Goal: Task Accomplishment & Management: Use online tool/utility

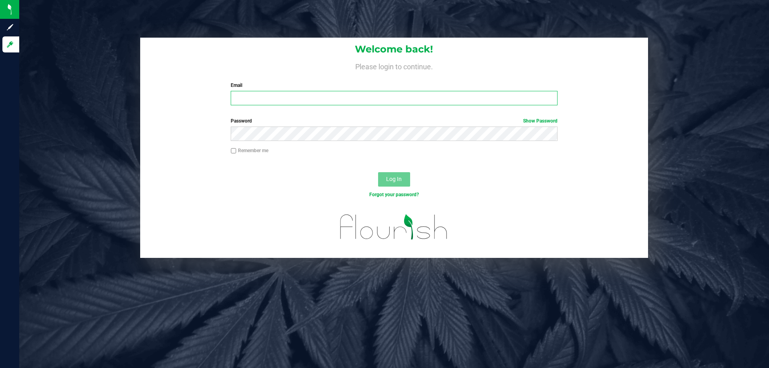
click at [377, 97] on input "Email" at bounding box center [394, 98] width 327 height 14
type input "[EMAIL_ADDRESS][DOMAIN_NAME]"
click at [378, 172] on button "Log In" at bounding box center [394, 179] width 32 height 14
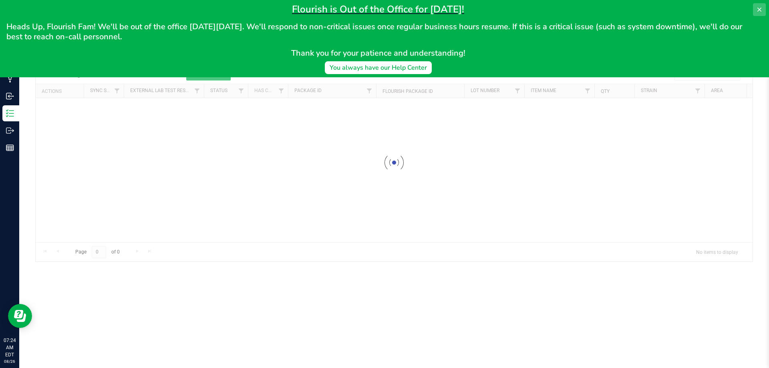
click at [764, 10] on button at bounding box center [759, 9] width 13 height 13
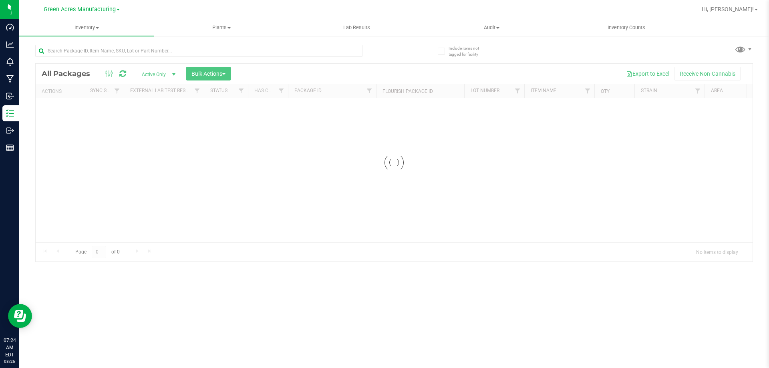
click at [105, 8] on span "Green Acres Manufacturing" at bounding box center [80, 9] width 72 height 7
click at [103, 29] on link "Green Acres Cultivation" at bounding box center [81, 28] width 117 height 11
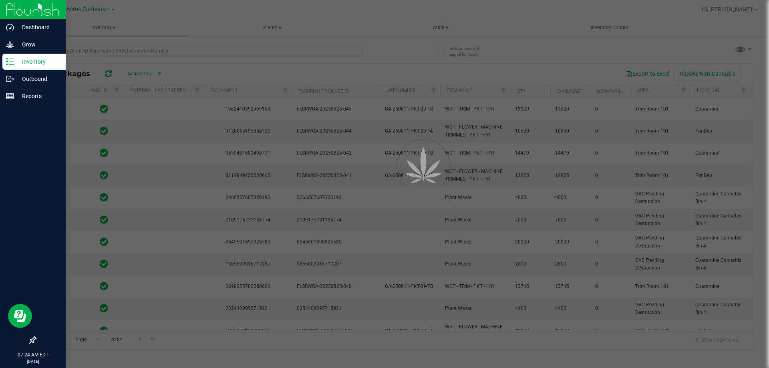
click at [36, 60] on p "Inventory" at bounding box center [38, 62] width 48 height 10
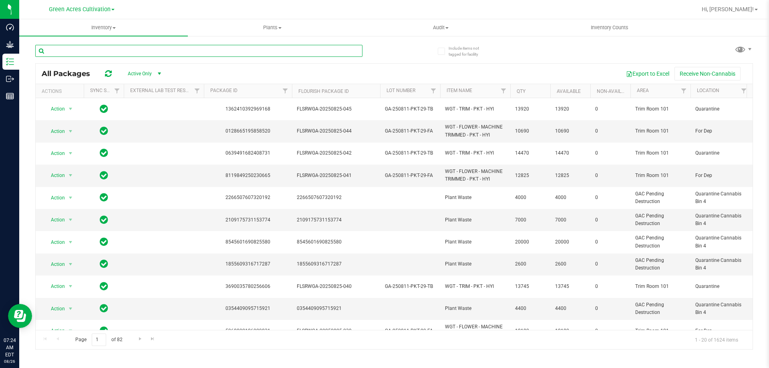
click at [91, 48] on input "text" at bounding box center [198, 51] width 327 height 12
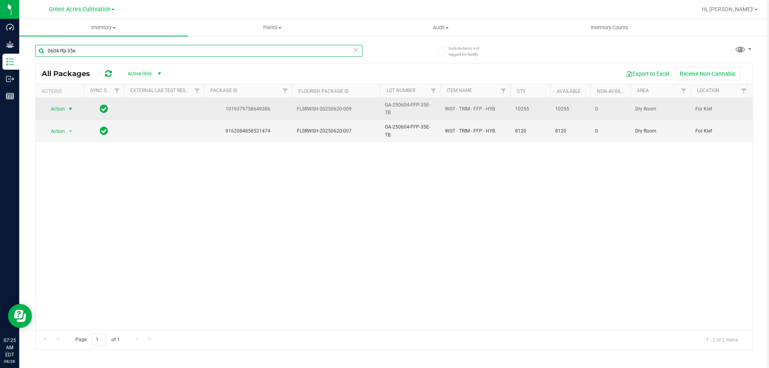
type input "0604-ffp-35e"
click at [54, 106] on span "Action" at bounding box center [55, 108] width 22 height 11
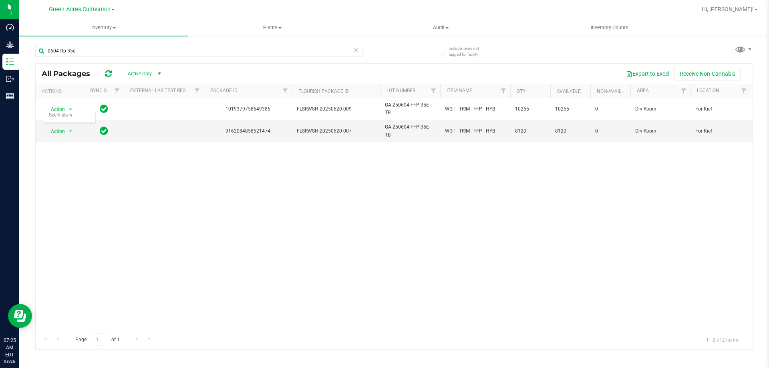
drag, startPoint x: 368, startPoint y: 185, endPoint x: 623, endPoint y: 95, distance: 270.3
click at [375, 183] on div "Action Action Global inventory Locate package Package audit log Print package l…" at bounding box center [394, 214] width 717 height 232
click at [656, 72] on button "Export to Excel" at bounding box center [648, 74] width 54 height 14
click at [640, 71] on button "Export to Excel" at bounding box center [648, 74] width 54 height 14
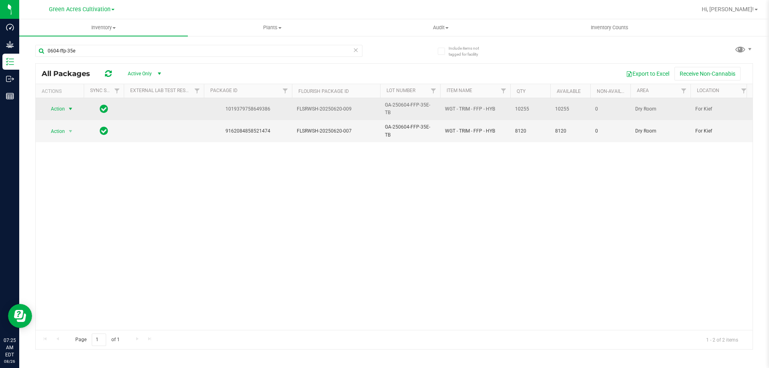
click at [62, 106] on span "Action" at bounding box center [55, 108] width 22 height 11
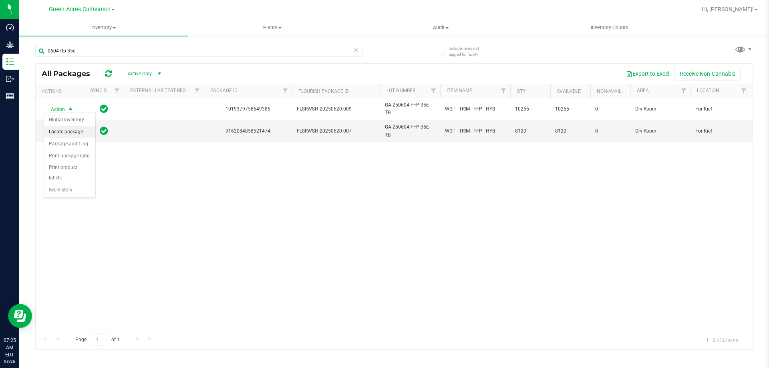
click at [65, 128] on li "Locate package" at bounding box center [69, 132] width 51 height 12
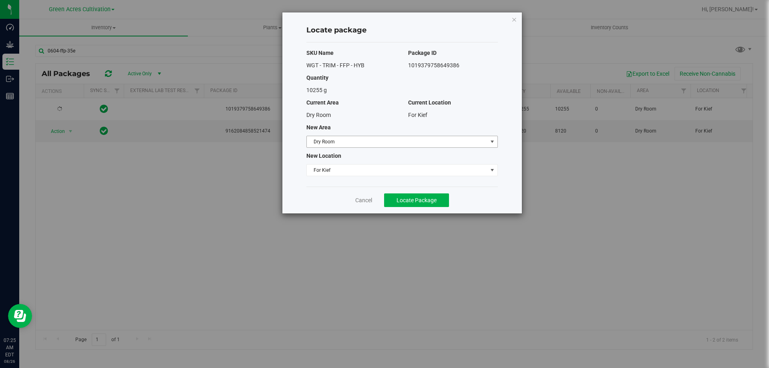
click at [385, 139] on span "Dry Room" at bounding box center [397, 141] width 181 height 11
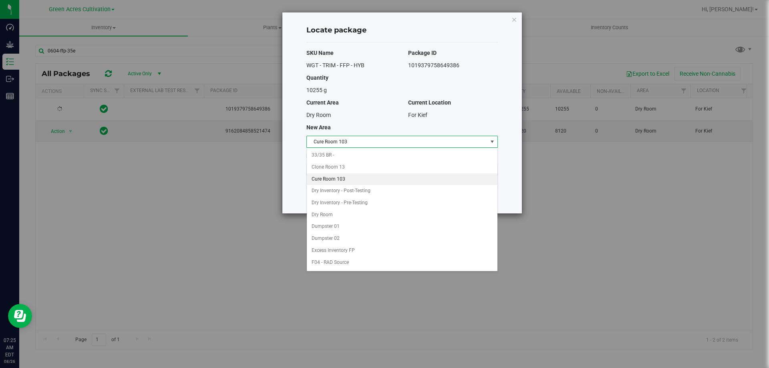
click at [340, 176] on li "Cure Room 103" at bounding box center [402, 179] width 191 height 12
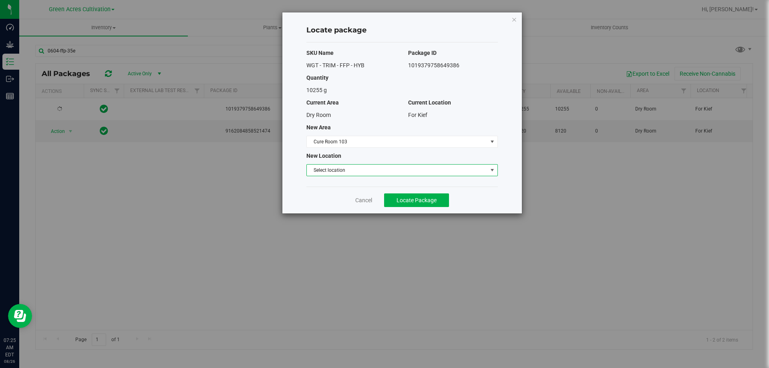
click at [350, 169] on span "Select location" at bounding box center [397, 170] width 181 height 11
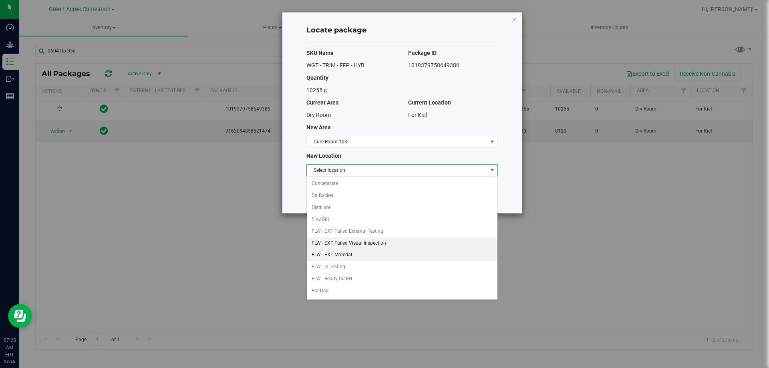
scroll to position [40, 0]
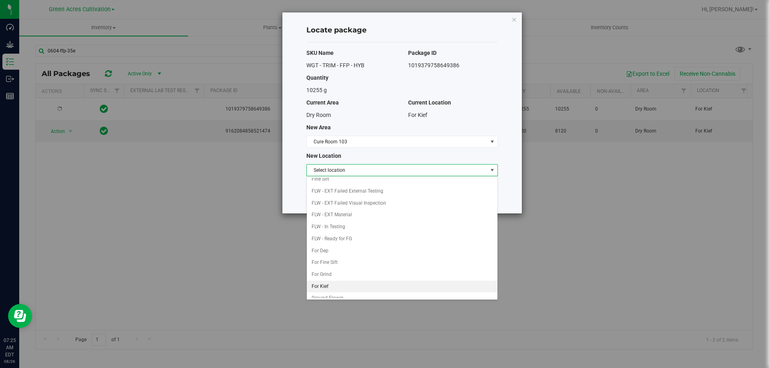
click at [341, 285] on li "For Kief" at bounding box center [402, 287] width 191 height 12
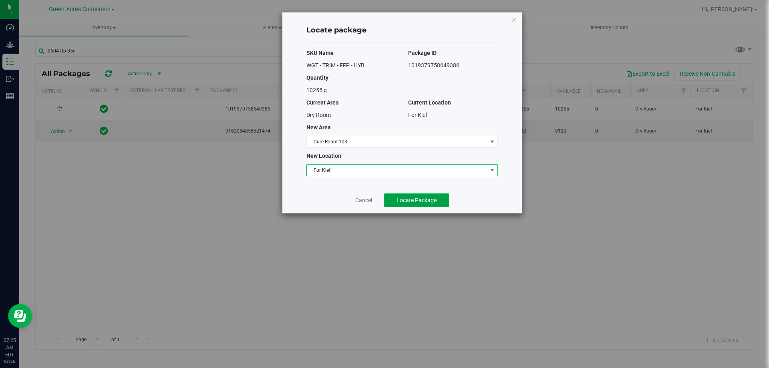
click at [405, 202] on span "Locate Package" at bounding box center [417, 200] width 40 height 6
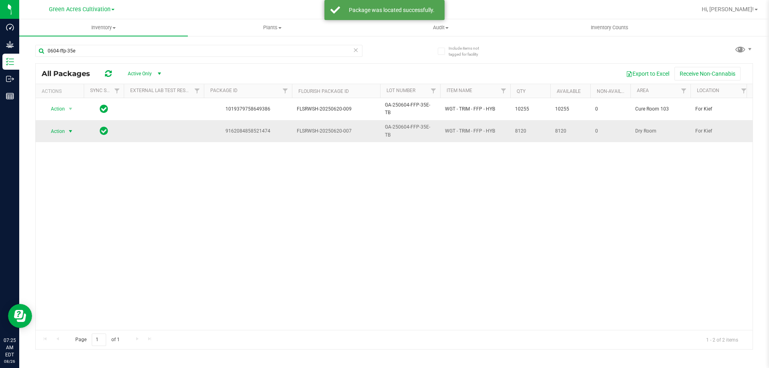
click at [62, 126] on span "Action" at bounding box center [55, 131] width 22 height 11
click at [82, 151] on li "Locate package" at bounding box center [69, 150] width 51 height 12
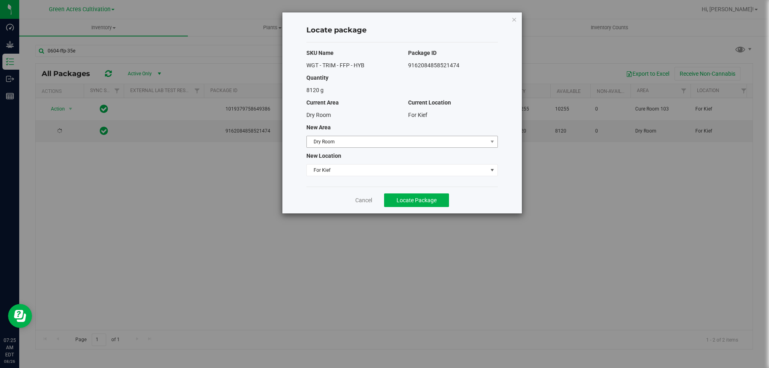
click at [383, 145] on span "Dry Room" at bounding box center [397, 141] width 181 height 11
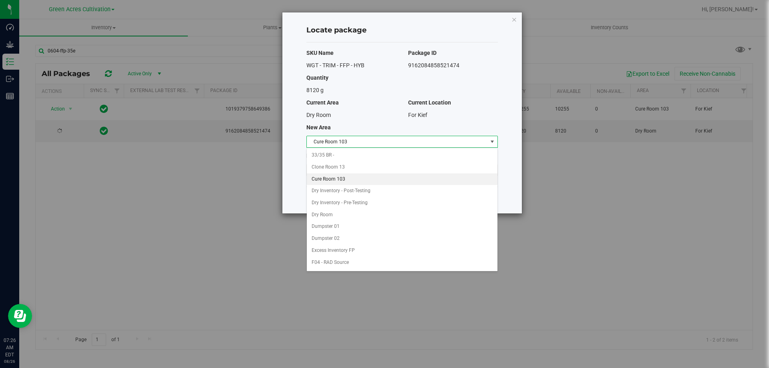
click at [338, 176] on li "Cure Room 103" at bounding box center [402, 179] width 191 height 12
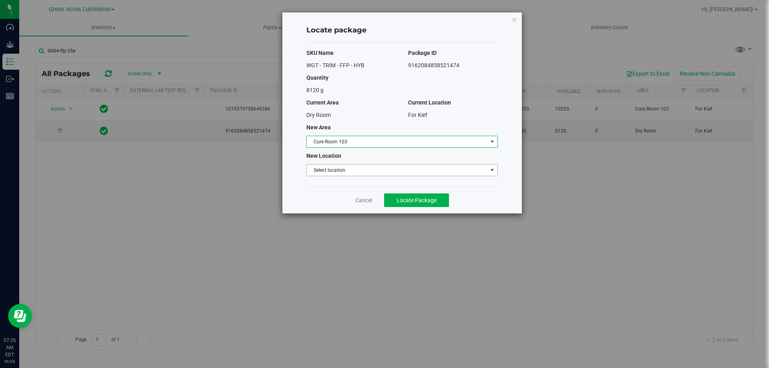
click at [347, 172] on span "Select location" at bounding box center [397, 170] width 181 height 11
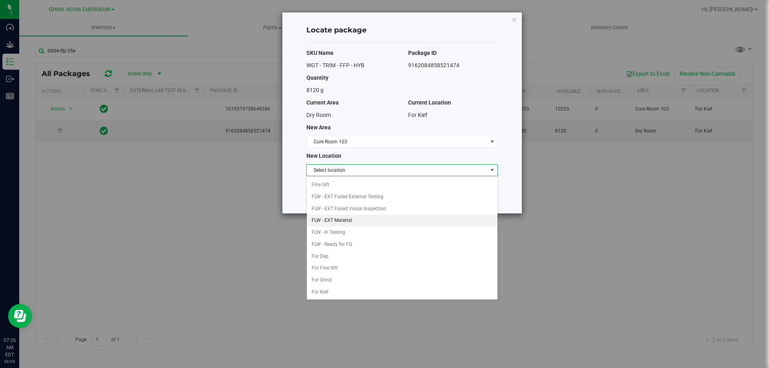
scroll to position [80, 0]
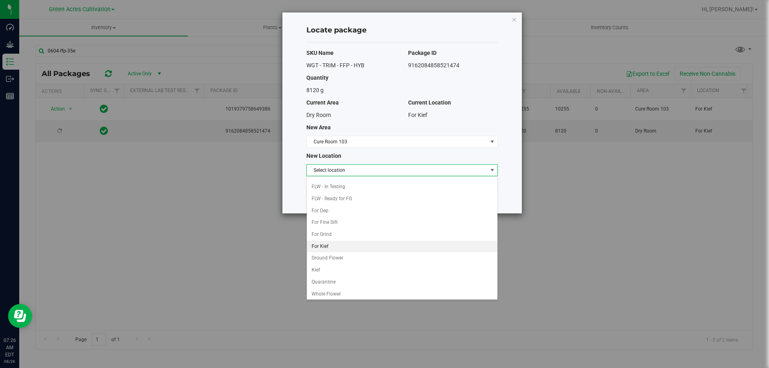
click at [344, 247] on li "For Kief" at bounding box center [402, 247] width 191 height 12
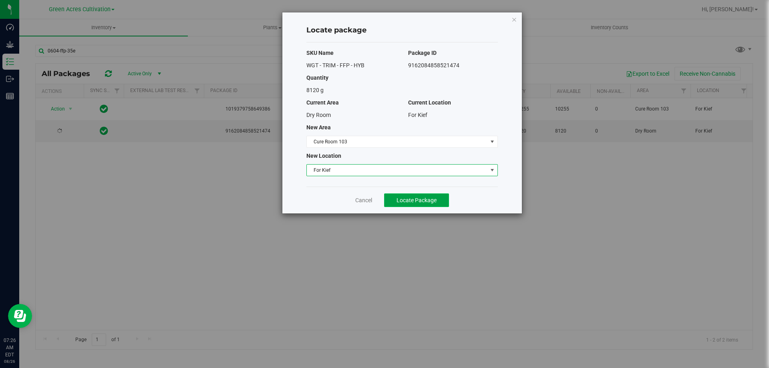
click at [431, 196] on button "Locate Package" at bounding box center [416, 201] width 65 height 14
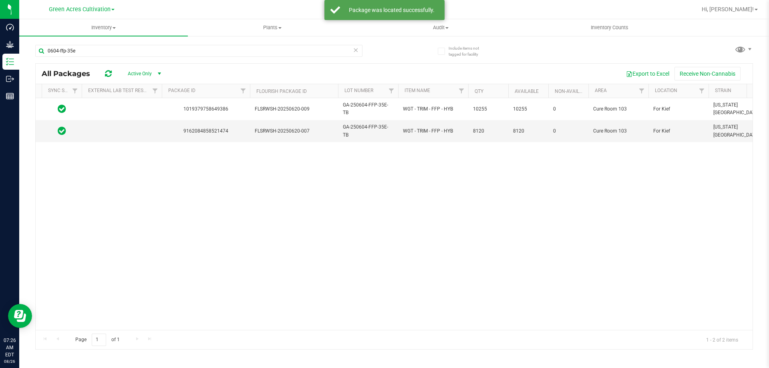
scroll to position [0, 44]
click at [736, 10] on span "Hi, [PERSON_NAME]!" at bounding box center [728, 9] width 52 height 6
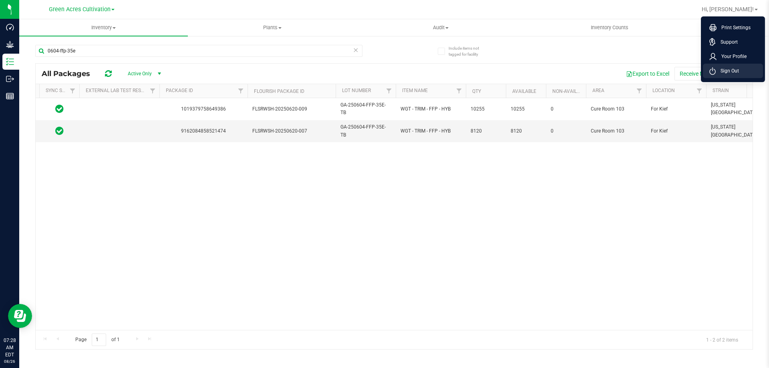
click at [727, 72] on span "Sign Out" at bounding box center [727, 71] width 23 height 8
